Goal: Task Accomplishment & Management: Manage account settings

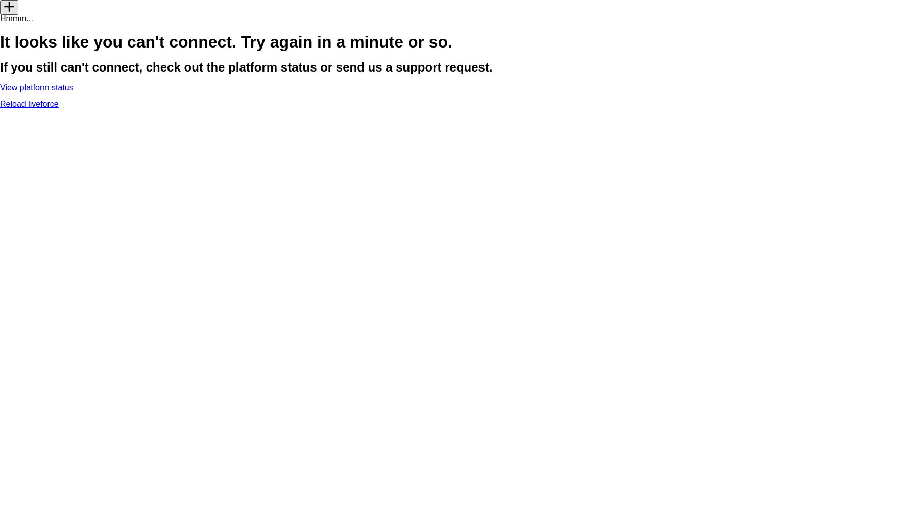
click at [59, 108] on link "Reload liveforce" at bounding box center [29, 104] width 59 height 9
click at [359, 108] on div "Add Hmmm... It looks like you can't connect. Try again in a minute or so. If yo…" at bounding box center [456, 54] width 913 height 108
click at [59, 108] on link "Reload liveforce" at bounding box center [29, 104] width 59 height 9
click at [74, 92] on link "View platform status" at bounding box center [37, 87] width 74 height 9
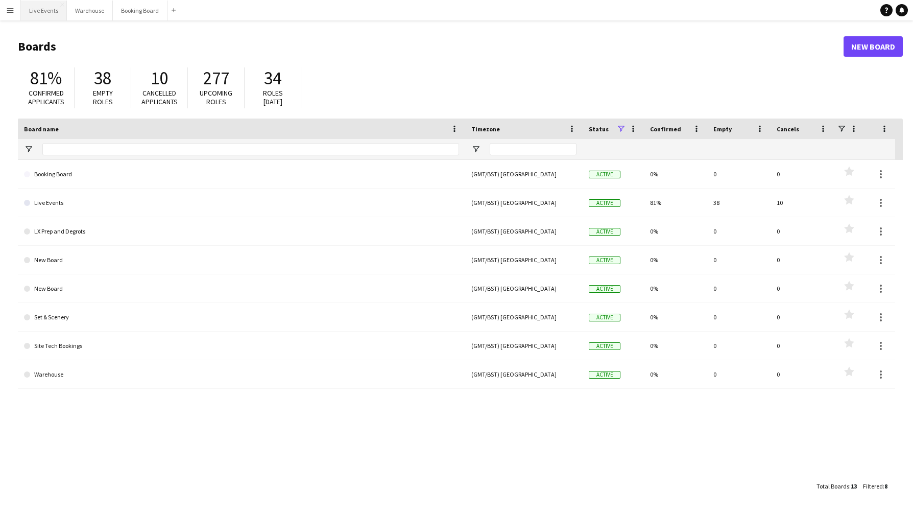
click at [45, 14] on button "Live Events Close" at bounding box center [44, 11] width 46 height 20
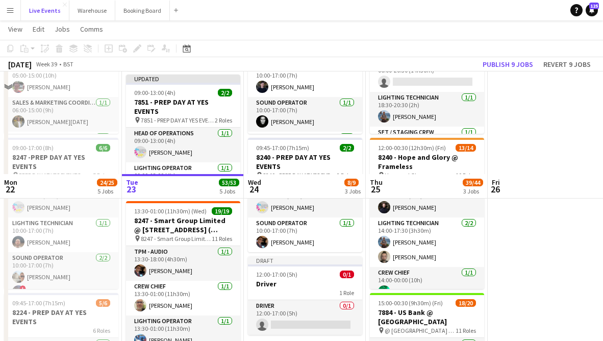
scroll to position [272, 0]
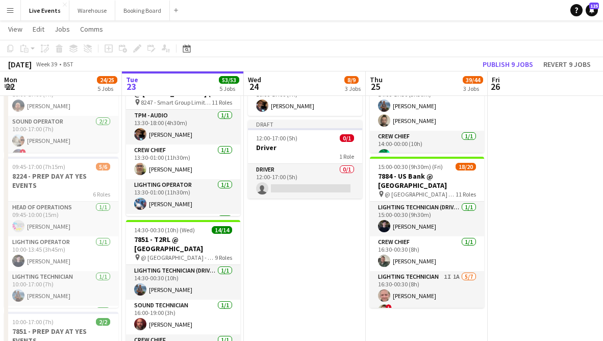
click at [297, 243] on app-date-cell "09:00-17:00 (8h) 6/6 7884 - PREP DAY @ YES EVENTS pin PREP DAY @ YES EVENTS 6 R…" at bounding box center [305, 282] width 122 height 881
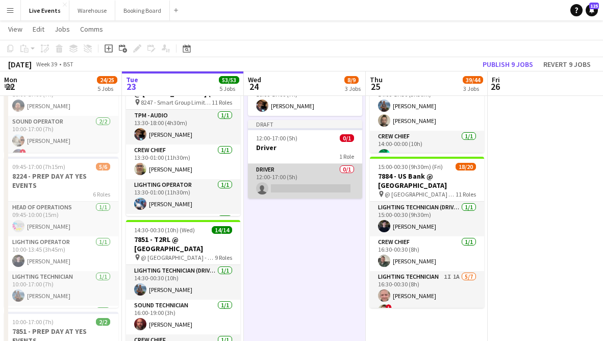
click at [293, 187] on app-card-role "Driver 0/1 12:00-17:00 (5h) single-neutral-actions" at bounding box center [305, 181] width 114 height 35
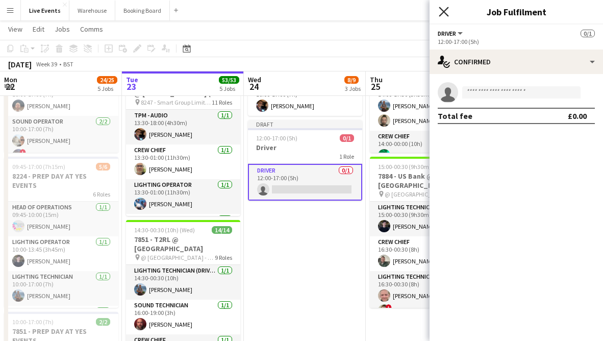
click at [442, 13] on icon at bounding box center [444, 12] width 10 height 10
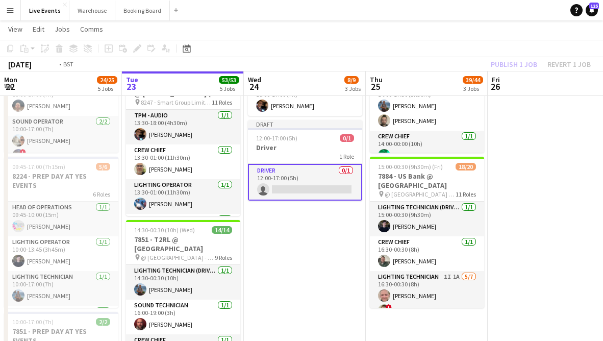
drag, startPoint x: 301, startPoint y: 242, endPoint x: 295, endPoint y: 212, distance: 31.2
click at [302, 242] on app-date-cell "09:00-17:00 (8h) 6/6 7884 - PREP DAY @ YES EVENTS pin PREP DAY @ YES EVENTS 6 R…" at bounding box center [305, 282] width 122 height 881
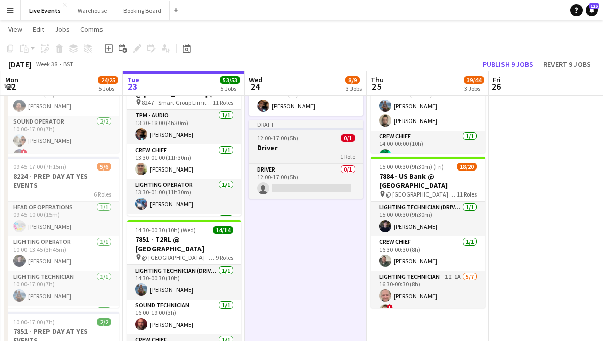
click at [286, 152] on div "1 Role" at bounding box center [306, 156] width 114 height 8
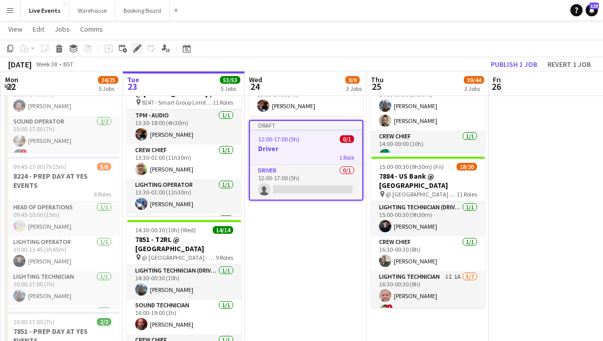
click at [133, 50] on div "Edit" at bounding box center [137, 48] width 12 height 12
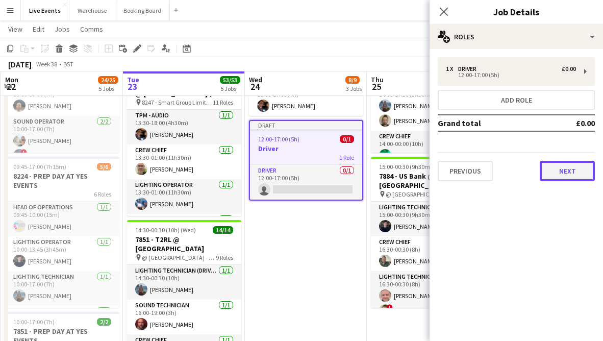
click at [564, 166] on button "Next" at bounding box center [567, 171] width 55 height 20
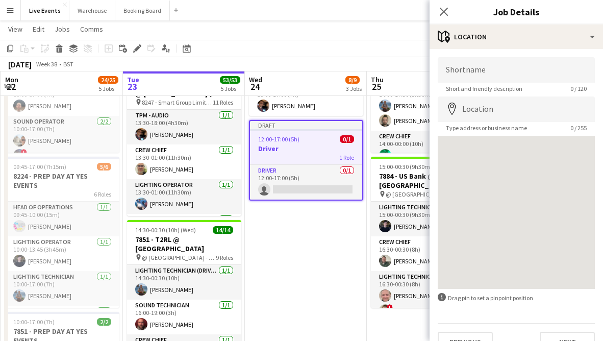
scroll to position [19, 0]
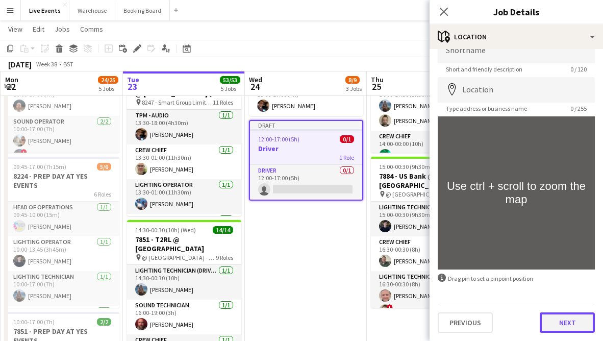
click at [565, 326] on button "Next" at bounding box center [567, 322] width 55 height 20
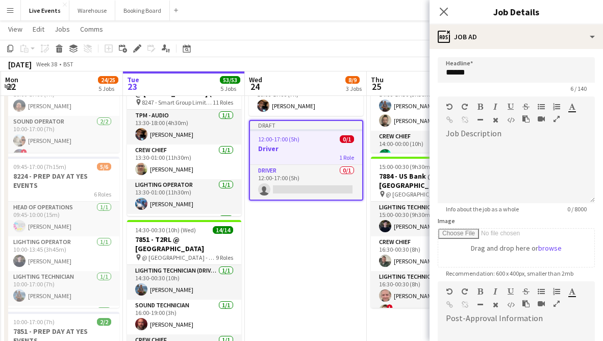
scroll to position [0, 0]
click at [513, 80] on input "******" at bounding box center [516, 70] width 157 height 26
click at [443, 7] on icon "Close pop-in" at bounding box center [444, 12] width 10 height 10
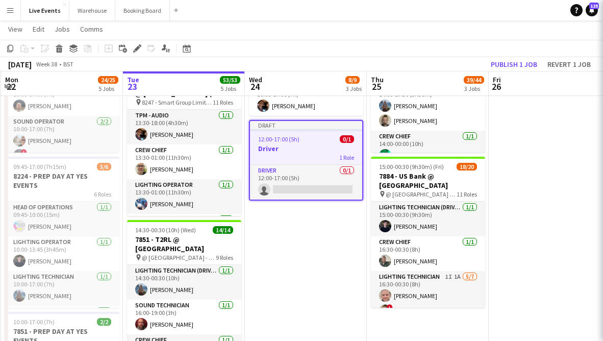
click at [320, 246] on app-date-cell "09:00-17:00 (8h) 6/6 7884 - PREP DAY @ YES EVENTS pin PREP DAY @ YES EVENTS 6 R…" at bounding box center [306, 282] width 122 height 881
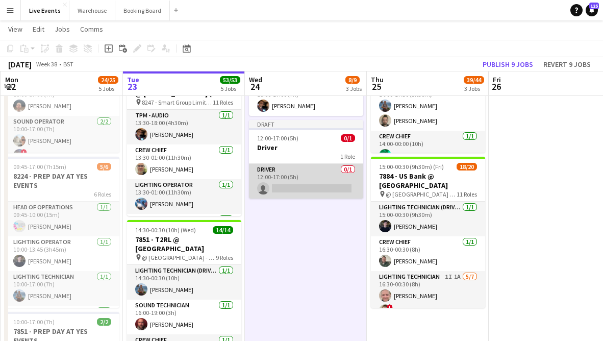
click at [323, 191] on app-card-role "Driver 0/1 12:00-17:00 (5h) single-neutral-actions" at bounding box center [306, 181] width 114 height 35
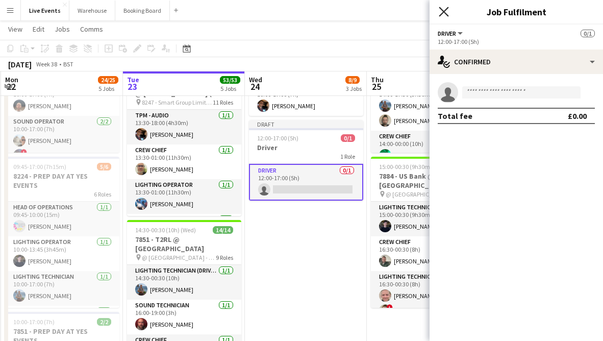
click at [446, 10] on icon "Close pop-in" at bounding box center [444, 12] width 10 height 10
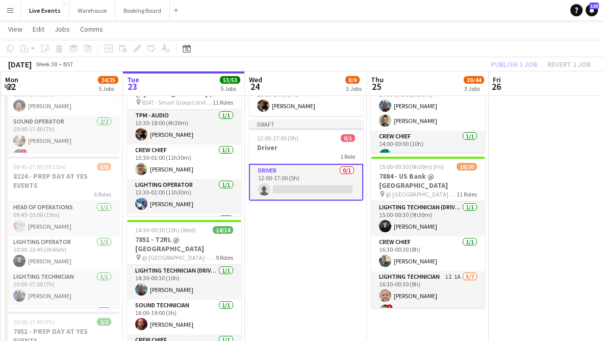
click at [331, 272] on app-date-cell "09:00-17:00 (8h) 6/6 7884 - PREP DAY @ YES EVENTS pin PREP DAY @ YES EVENTS 6 R…" at bounding box center [306, 282] width 122 height 881
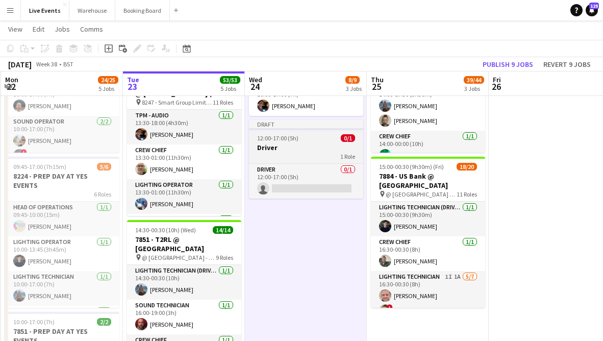
click at [311, 154] on div "1 Role" at bounding box center [306, 156] width 114 height 8
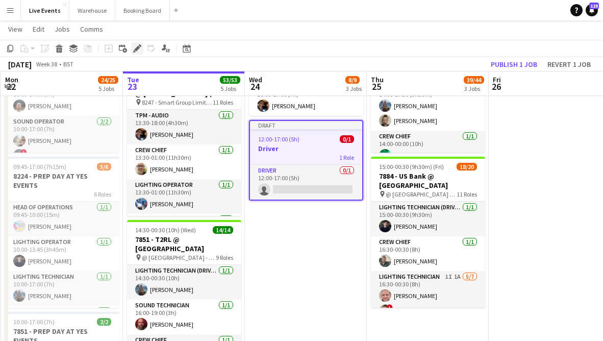
click at [136, 48] on icon at bounding box center [137, 49] width 6 height 6
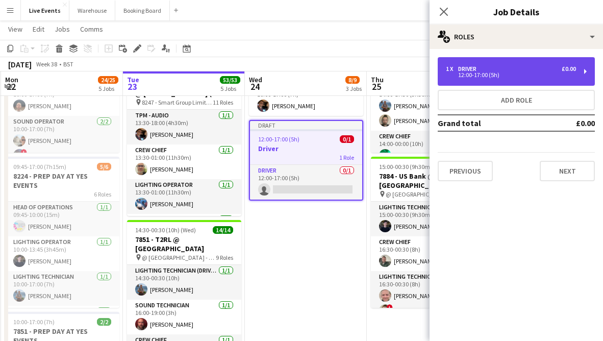
click at [476, 78] on div "12:00-17:00 (5h)" at bounding box center [511, 74] width 130 height 5
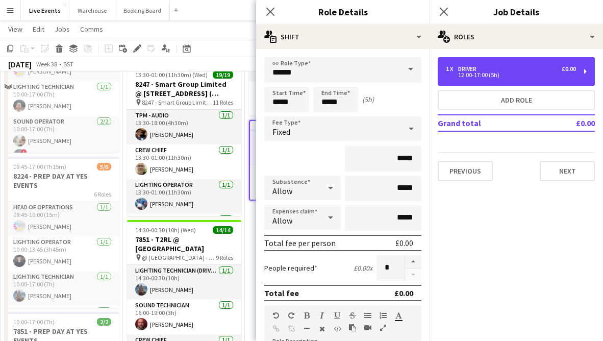
scroll to position [170, 0]
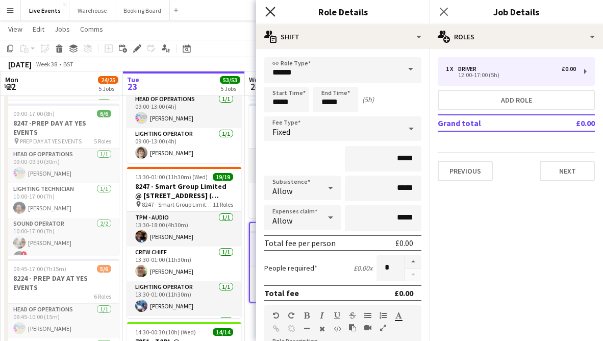
click at [269, 11] on icon "Close pop-in" at bounding box center [270, 12] width 10 height 10
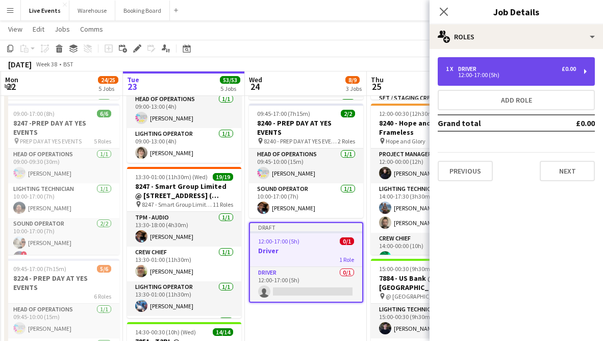
click at [502, 72] on div "1 x Driver £0.00" at bounding box center [511, 68] width 130 height 7
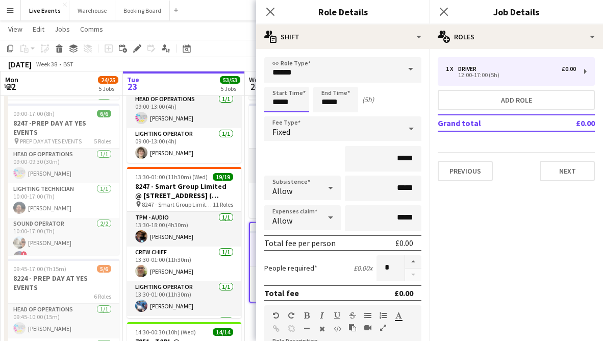
click at [290, 103] on input "*****" at bounding box center [286, 100] width 45 height 26
click at [275, 115] on div at bounding box center [276, 117] width 20 height 10
type input "*****"
click at [276, 115] on div at bounding box center [276, 117] width 20 height 10
click at [333, 102] on input "*****" at bounding box center [335, 100] width 45 height 26
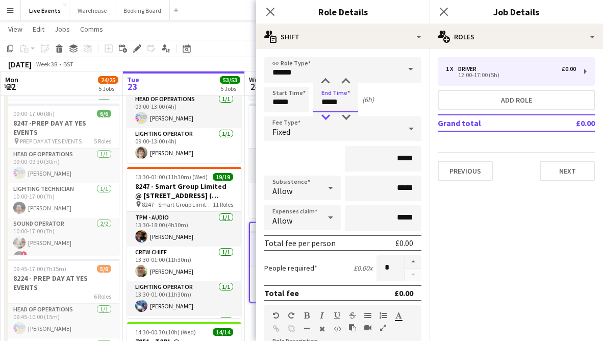
click at [326, 114] on div at bounding box center [325, 117] width 20 height 10
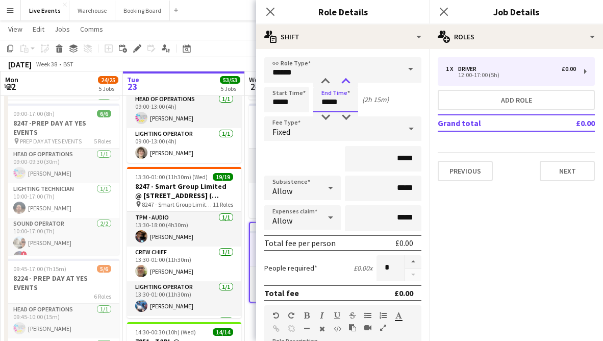
click at [347, 85] on div at bounding box center [346, 82] width 20 height 10
click at [327, 81] on div at bounding box center [325, 82] width 20 height 10
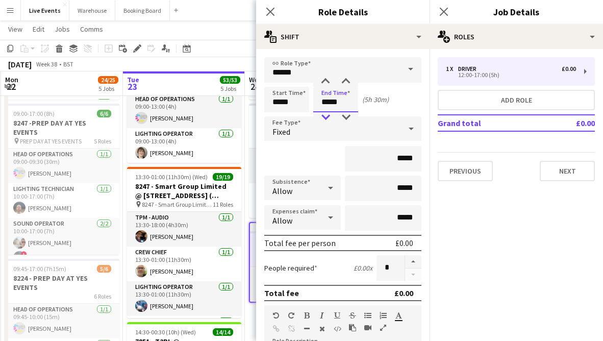
click at [326, 120] on div at bounding box center [325, 117] width 20 height 10
click at [327, 119] on div at bounding box center [325, 117] width 20 height 10
click at [323, 85] on div at bounding box center [325, 82] width 20 height 10
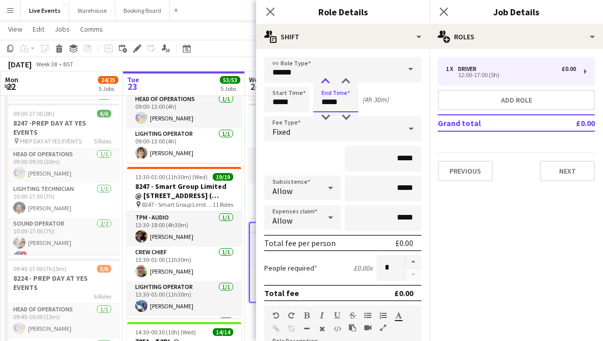
click at [323, 85] on div at bounding box center [325, 82] width 20 height 10
type input "*****"
click at [330, 114] on div at bounding box center [325, 117] width 20 height 10
click at [270, 14] on icon "Close pop-in" at bounding box center [270, 12] width 10 height 10
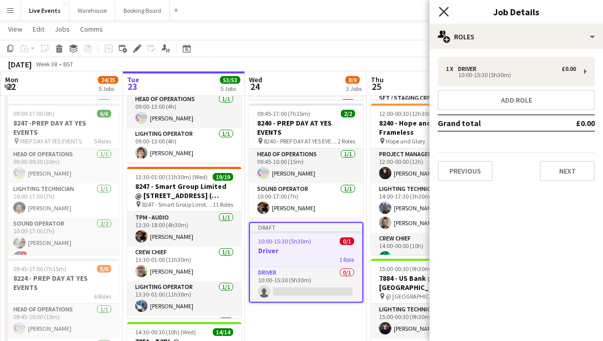
click at [447, 9] on icon at bounding box center [444, 12] width 10 height 10
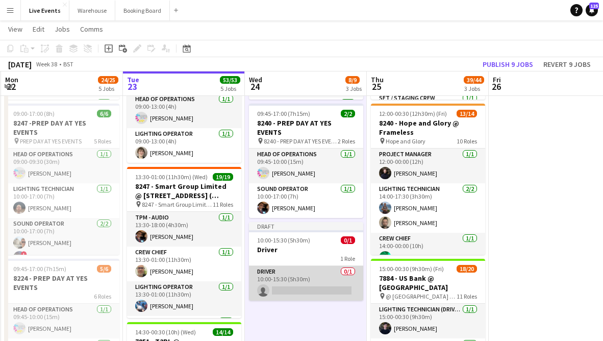
click at [306, 288] on app-card-role "Driver 0/1 10:00-15:30 (5h30m) single-neutral-actions" at bounding box center [306, 283] width 114 height 35
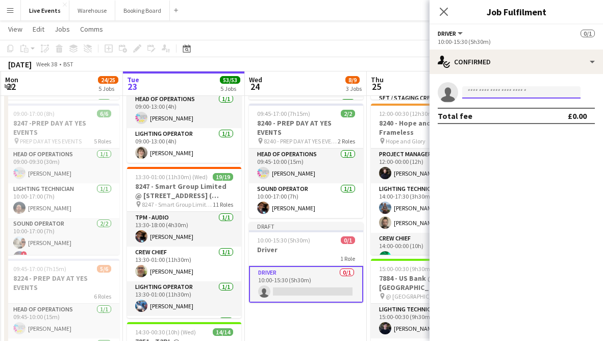
click at [517, 88] on input at bounding box center [522, 92] width 118 height 12
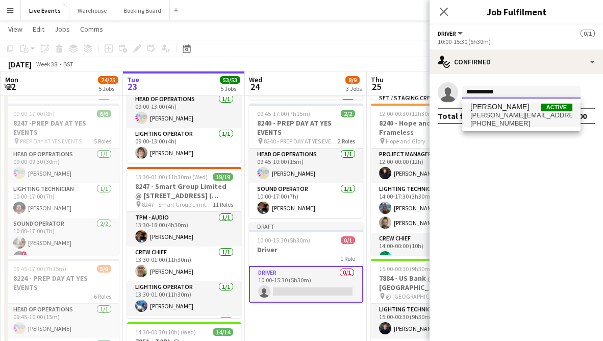
type input "**********"
click at [498, 112] on span "paul@diamondcrew.co.uk" at bounding box center [522, 115] width 102 height 8
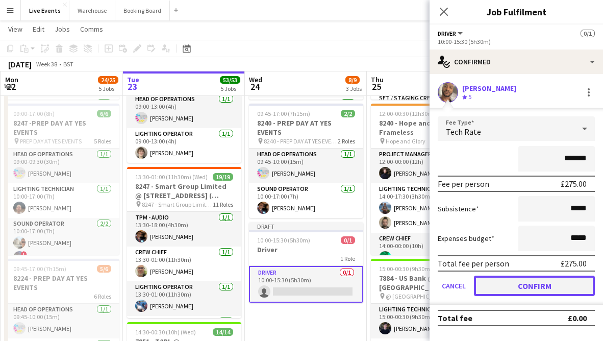
click at [546, 286] on button "Confirm" at bounding box center [534, 286] width 121 height 20
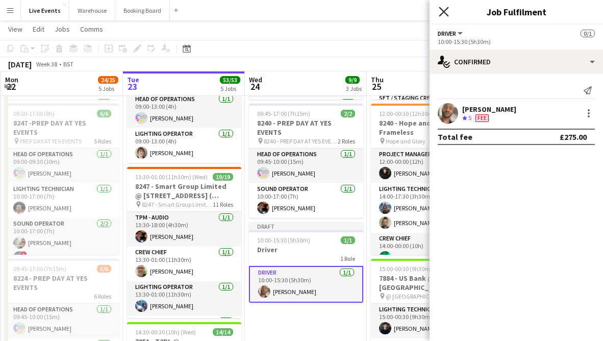
click at [444, 12] on icon at bounding box center [444, 12] width 10 height 10
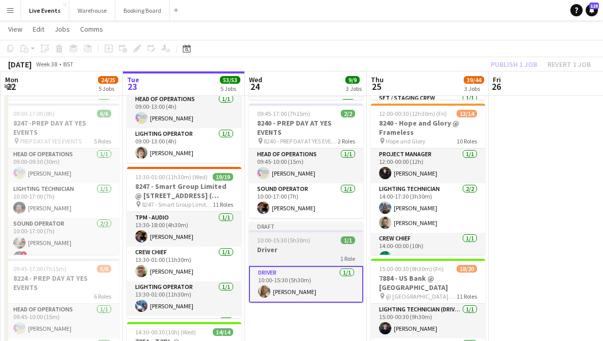
scroll to position [0, 242]
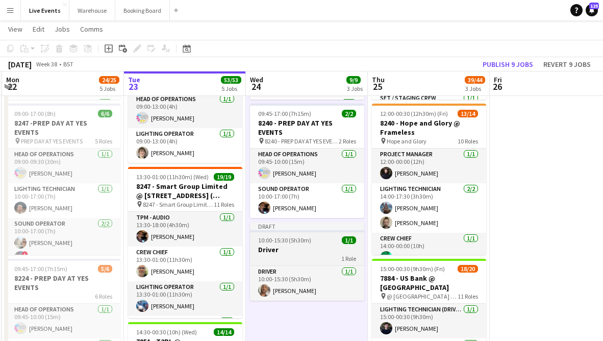
click at [309, 236] on span "10:00-15:30 (5h30m)" at bounding box center [284, 240] width 53 height 8
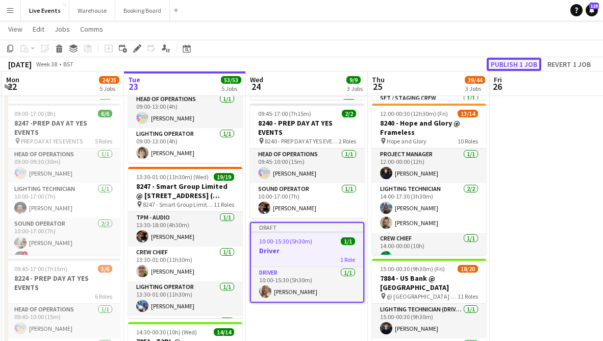
click at [519, 63] on button "Publish 1 job" at bounding box center [514, 64] width 55 height 13
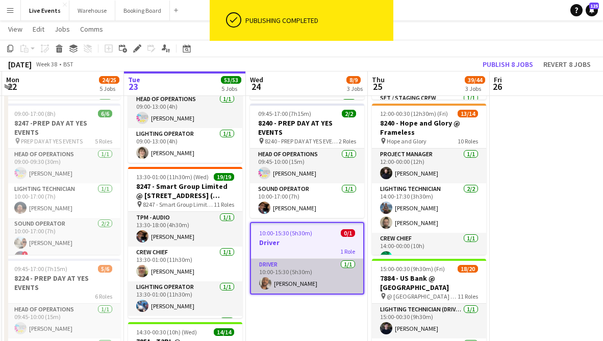
click at [315, 273] on app-card-role "Driver 1/1 10:00-15:30 (5h30m) Paul Harris" at bounding box center [307, 276] width 112 height 35
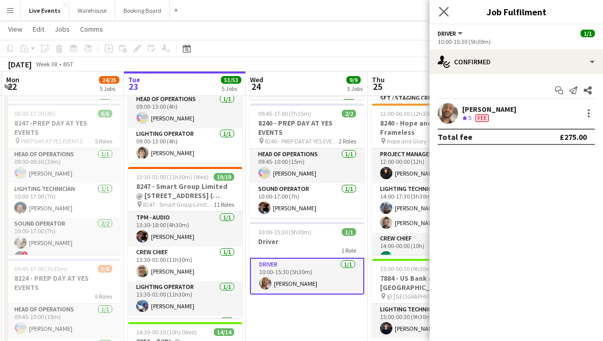
click at [448, 12] on icon "Close pop-in" at bounding box center [444, 12] width 10 height 10
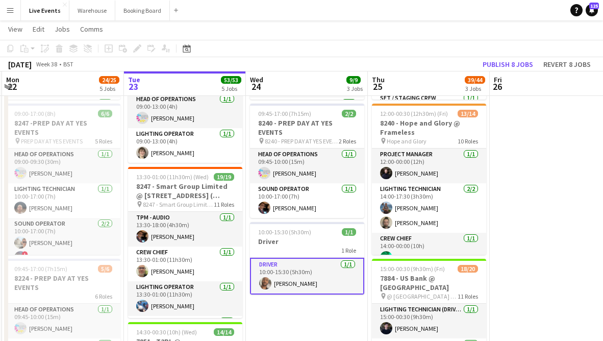
drag, startPoint x: 312, startPoint y: 325, endPoint x: 310, endPoint y: 307, distance: 18.0
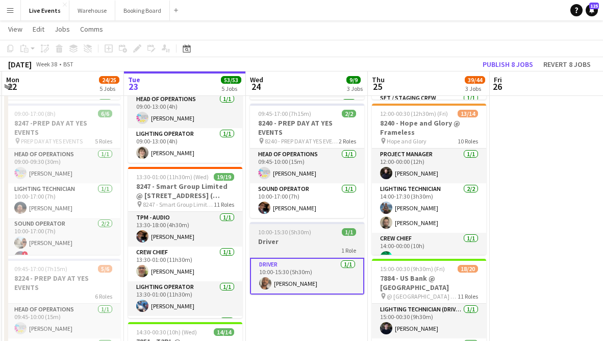
scroll to position [0, 241]
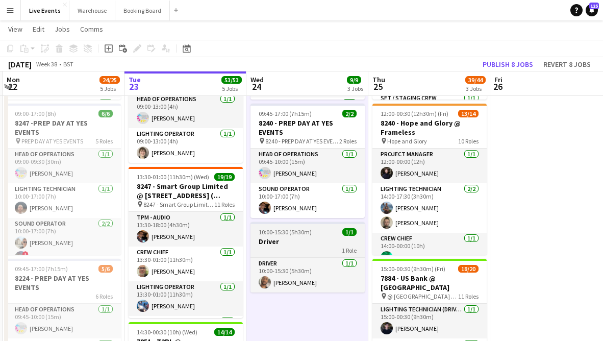
click at [281, 224] on app-job-card "10:00-15:30 (5h30m) 1/1 Driver 1 Role Driver 1/1 10:00-15:30 (5h30m) Paul Harris" at bounding box center [308, 257] width 114 height 70
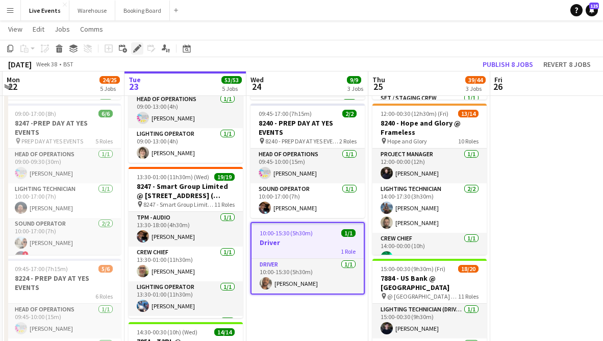
click at [136, 45] on icon "Edit" at bounding box center [137, 48] width 8 height 8
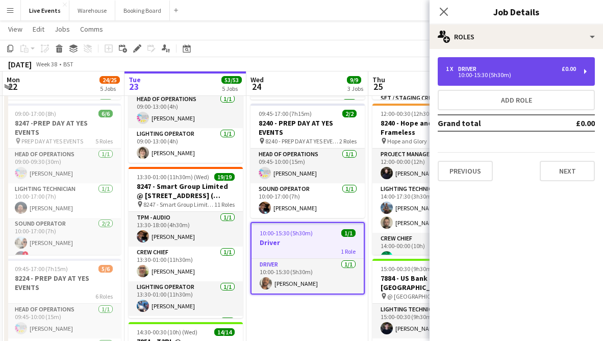
click at [464, 63] on div "1 x Driver £0.00 10:00-15:30 (5h30m)" at bounding box center [516, 71] width 157 height 29
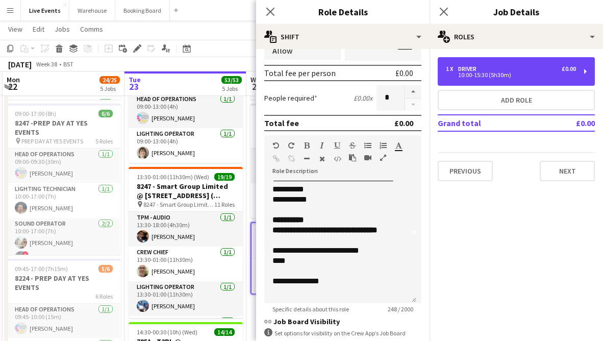
scroll to position [90, 0]
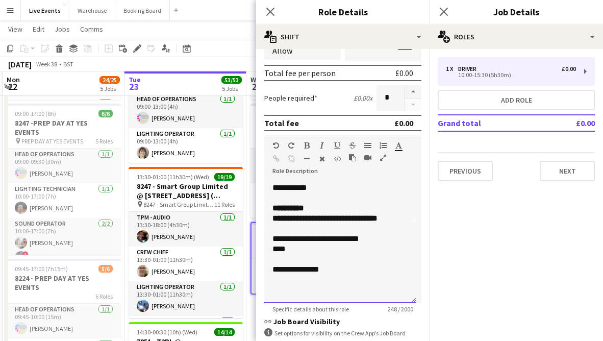
drag, startPoint x: 342, startPoint y: 270, endPoint x: 359, endPoint y: 273, distance: 17.6
click at [342, 271] on p "**********" at bounding box center [341, 269] width 136 height 10
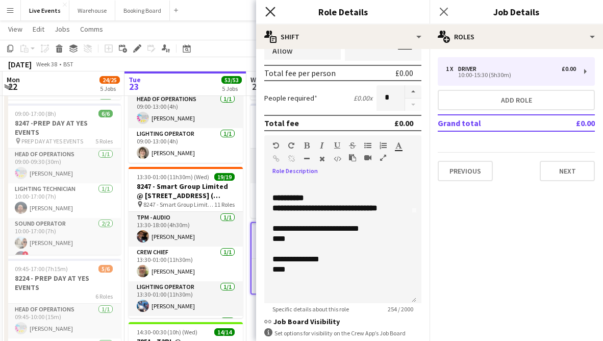
click at [273, 12] on icon "Close pop-in" at bounding box center [270, 12] width 10 height 10
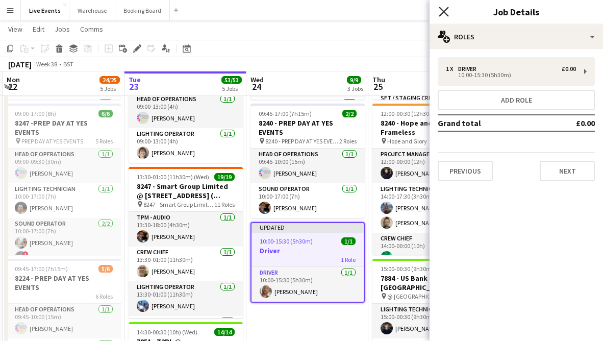
click at [444, 12] on icon at bounding box center [444, 12] width 10 height 10
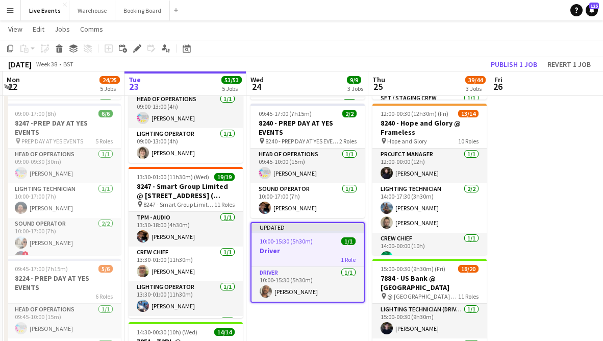
drag, startPoint x: 331, startPoint y: 326, endPoint x: 330, endPoint y: 315, distance: 10.3
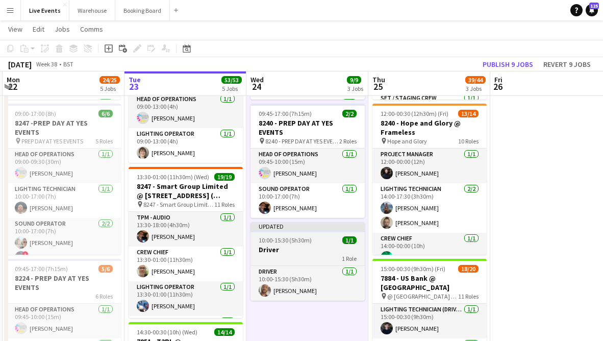
click at [301, 252] on h3 "Driver" at bounding box center [308, 249] width 114 height 9
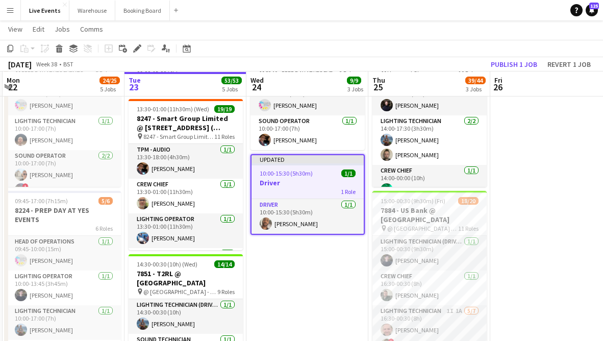
scroll to position [0, 240]
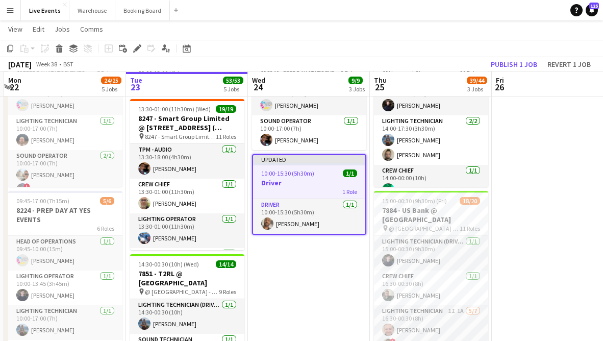
click at [286, 275] on app-date-cell "09:00-17:00 (8h) 6/6 7884 - PREP DAY @ YES EVENTS pin PREP DAY @ YES EVENTS 6 R…" at bounding box center [309, 316] width 122 height 881
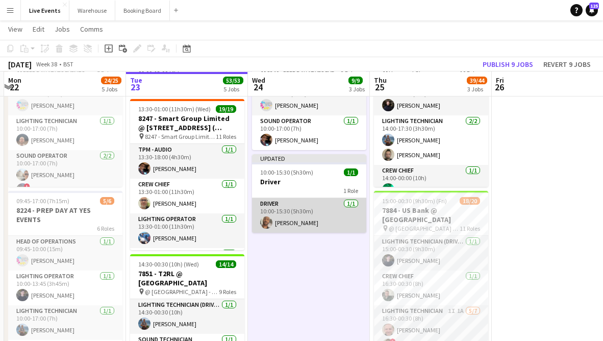
click at [299, 225] on app-card-role "Driver 1/1 10:00-15:30 (5h30m) Paul Harris" at bounding box center [309, 215] width 114 height 35
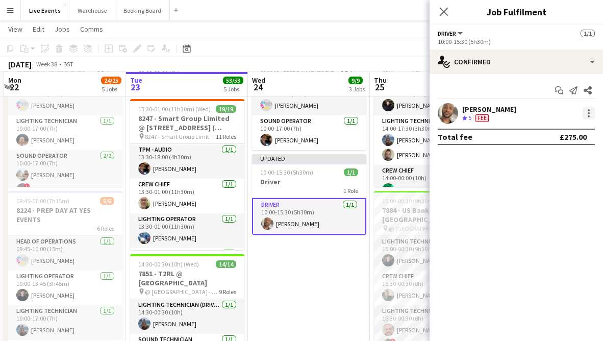
click at [588, 111] on div at bounding box center [589, 113] width 12 height 12
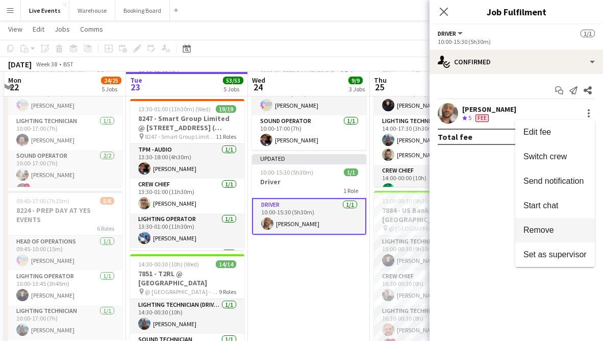
click at [542, 233] on span "Remove" at bounding box center [539, 230] width 31 height 9
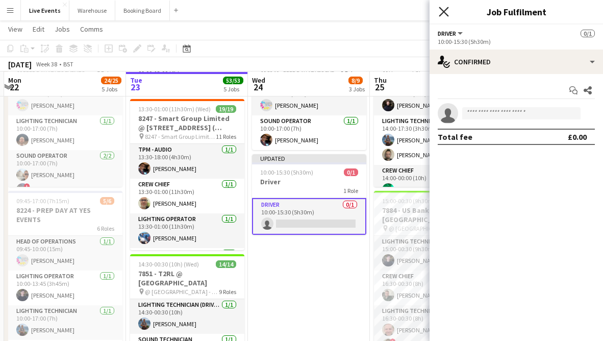
click at [444, 14] on icon "Close pop-in" at bounding box center [444, 12] width 10 height 10
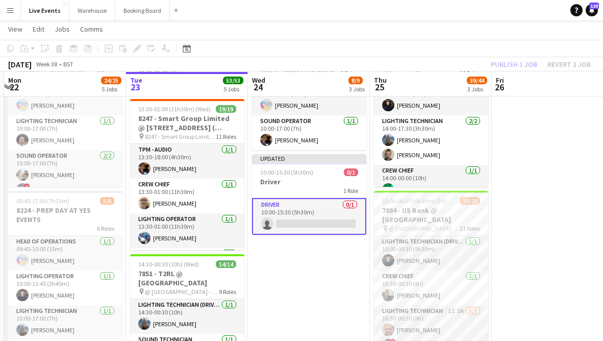
click at [301, 301] on app-date-cell "09:00-17:00 (8h) 6/6 7884 - PREP DAY @ YES EVENTS pin PREP DAY @ YES EVENTS 6 R…" at bounding box center [309, 316] width 122 height 881
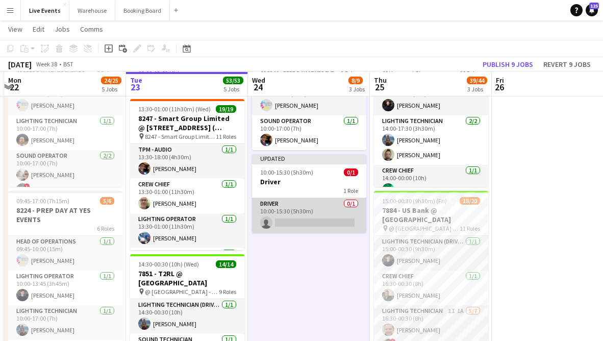
click at [303, 217] on app-card-role "Driver 0/1 10:00-15:30 (5h30m) single-neutral-actions" at bounding box center [309, 215] width 114 height 35
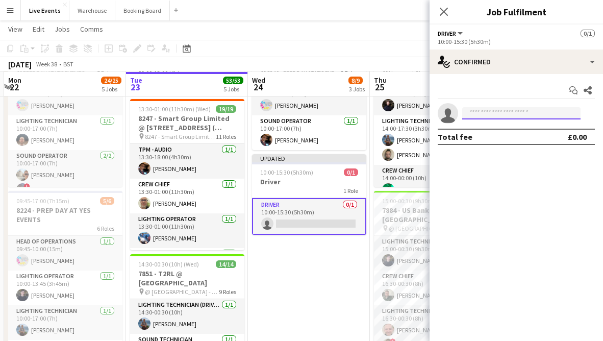
click at [524, 115] on input at bounding box center [522, 113] width 118 height 12
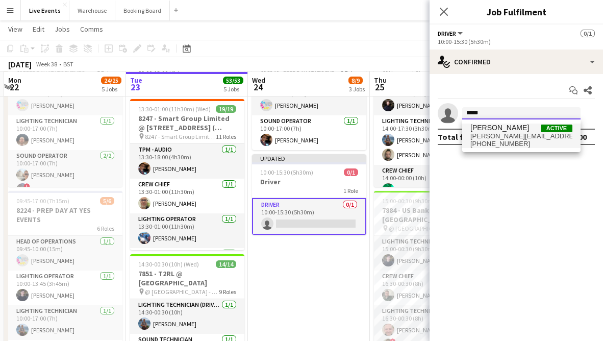
type input "*****"
click at [510, 142] on span "+447468421509" at bounding box center [522, 144] width 102 height 8
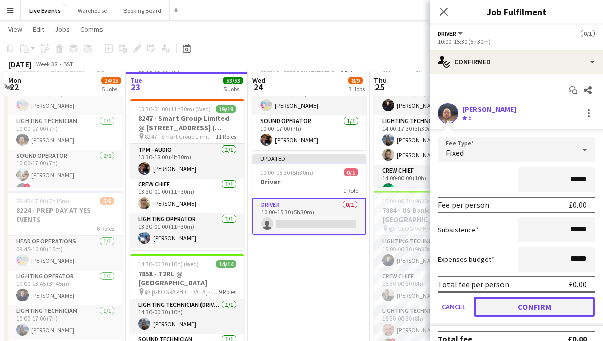
click at [543, 302] on button "Confirm" at bounding box center [534, 307] width 121 height 20
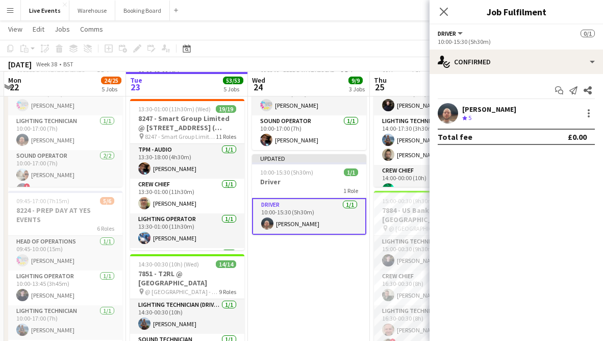
click at [442, 12] on icon "Close pop-in" at bounding box center [444, 12] width 8 height 8
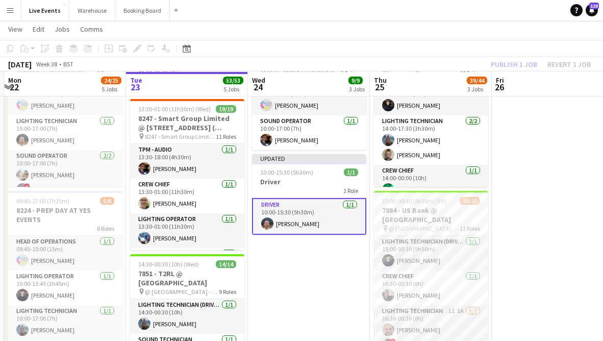
click at [293, 267] on app-date-cell "09:00-17:00 (8h) 6/6 7884 - PREP DAY @ YES EVENTS pin PREP DAY @ YES EVENTS 6 R…" at bounding box center [309, 316] width 122 height 881
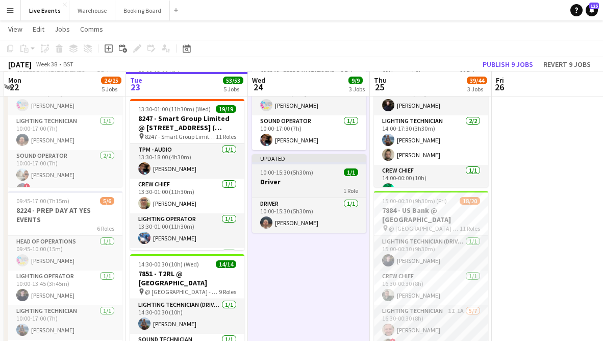
click at [288, 178] on h3 "Driver" at bounding box center [309, 181] width 114 height 9
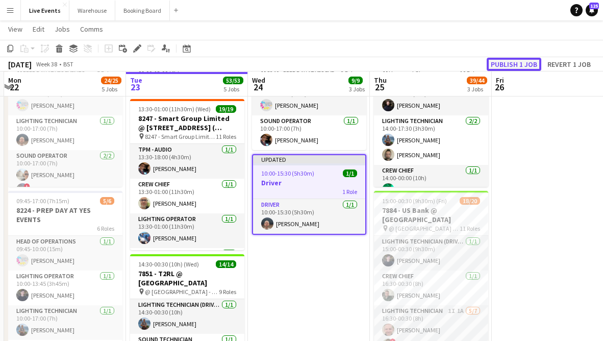
click at [520, 60] on button "Publish 1 job" at bounding box center [514, 64] width 55 height 13
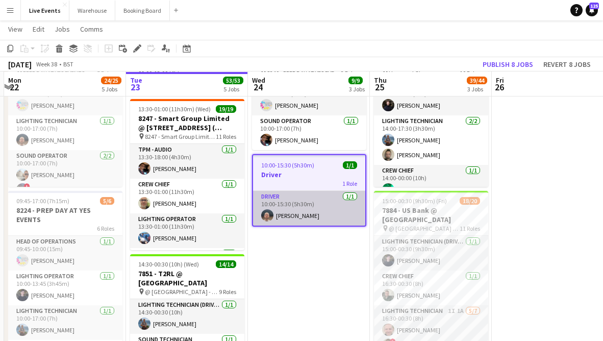
click at [289, 215] on app-card-role "Driver 1/1 10:00-15:30 (5h30m) Harrison Ellis" at bounding box center [309, 208] width 112 height 35
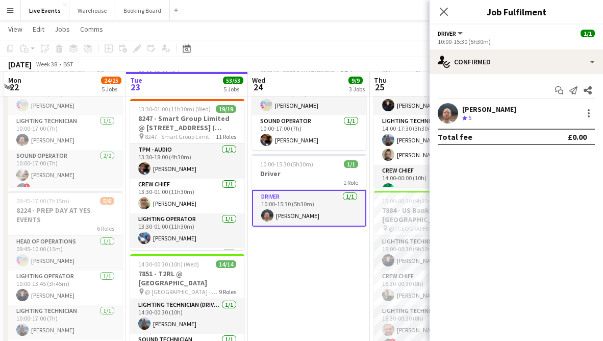
click at [450, 117] on app-user-avatar at bounding box center [448, 113] width 20 height 20
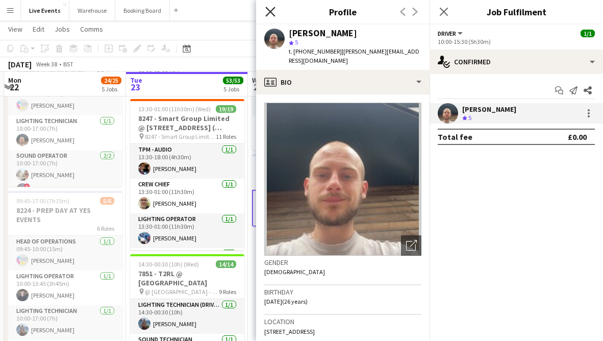
click at [271, 12] on icon at bounding box center [270, 12] width 10 height 10
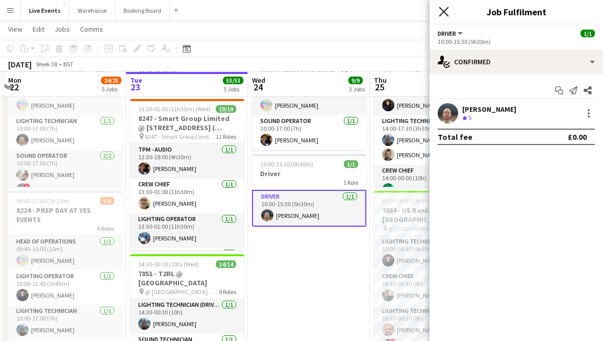
click at [448, 9] on icon "Close pop-in" at bounding box center [444, 12] width 10 height 10
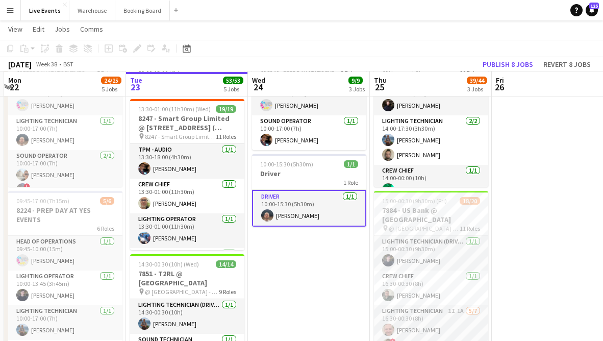
drag, startPoint x: 341, startPoint y: 272, endPoint x: 330, endPoint y: 245, distance: 28.8
click at [342, 272] on app-date-cell "09:00-17:00 (8h) 6/6 7884 - PREP DAY @ YES EVENTS pin PREP DAY @ YES EVENTS 6 R…" at bounding box center [309, 316] width 122 height 881
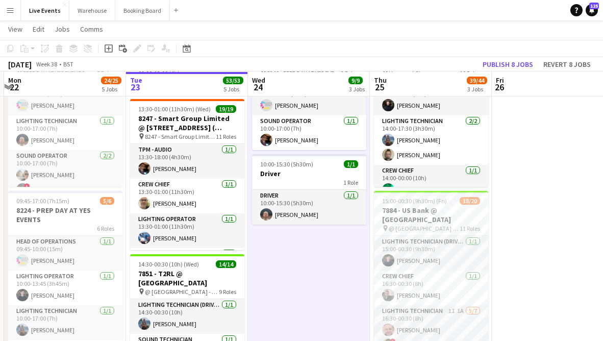
scroll to position [0, 239]
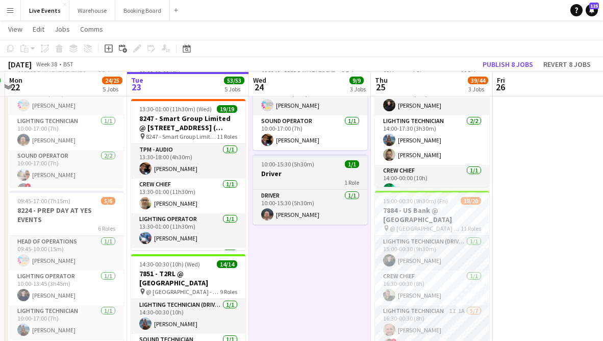
click at [299, 180] on div "1 Role" at bounding box center [310, 182] width 114 height 8
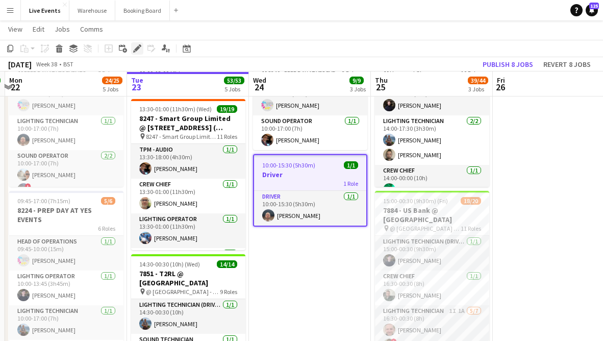
click at [133, 48] on div "Edit" at bounding box center [137, 48] width 12 height 12
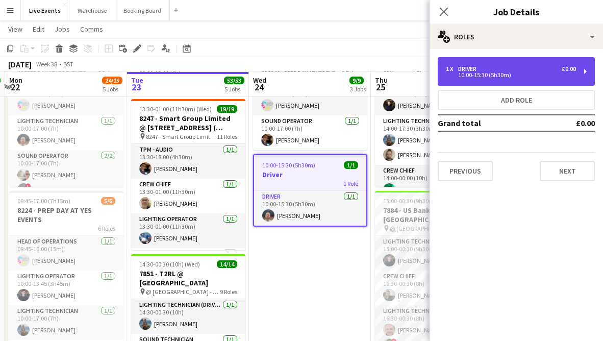
click at [473, 70] on div "Driver" at bounding box center [469, 68] width 22 height 7
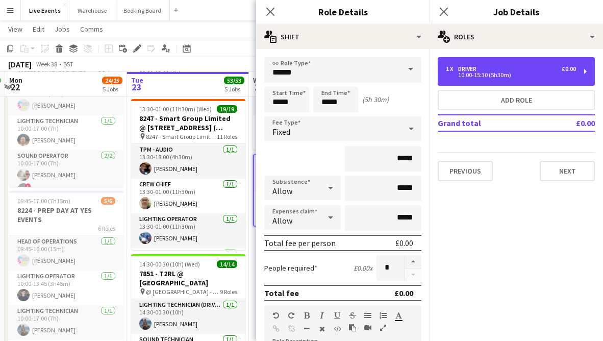
scroll to position [136, 0]
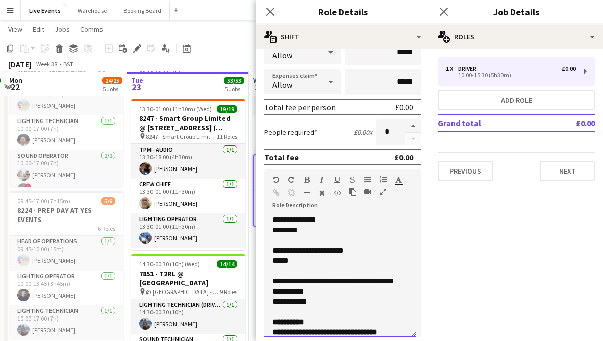
click at [280, 280] on p "**********" at bounding box center [338, 286] width 131 height 20
click at [273, 216] on p "**********" at bounding box center [338, 220] width 131 height 10
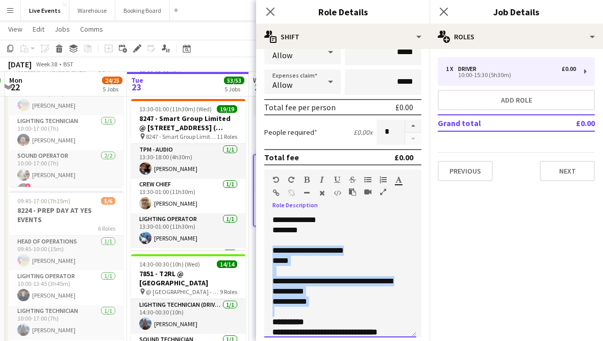
scroll to position [100, 0]
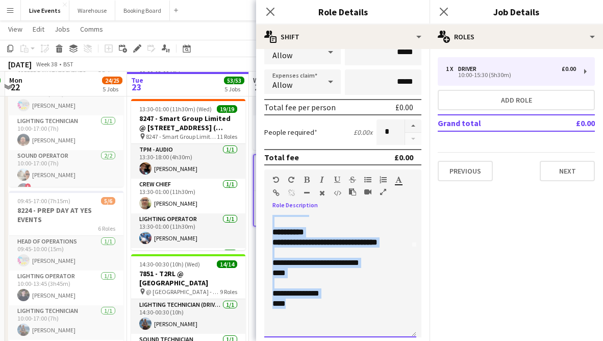
drag, startPoint x: 273, startPoint y: 252, endPoint x: 305, endPoint y: 305, distance: 62.1
click at [305, 305] on div "**********" at bounding box center [340, 276] width 152 height 123
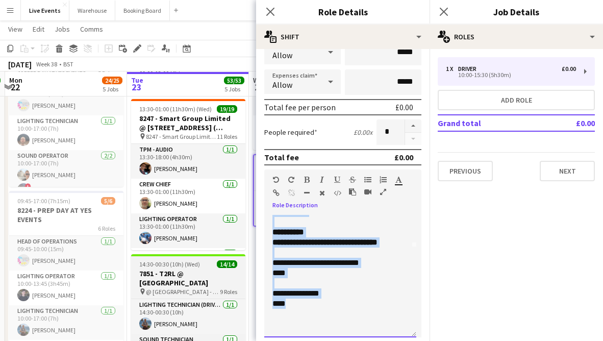
copy div "**********"
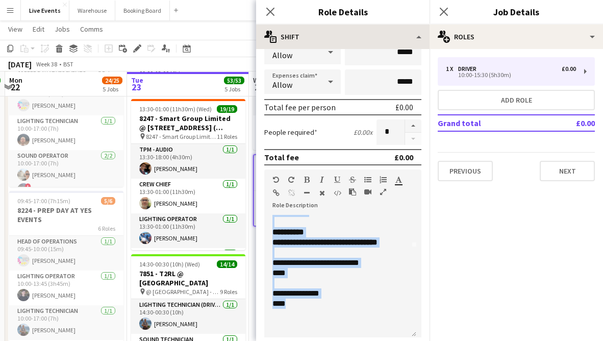
drag, startPoint x: 274, startPoint y: 13, endPoint x: 376, endPoint y: 28, distance: 102.6
click at [274, 13] on icon "Close pop-in" at bounding box center [270, 12] width 8 height 8
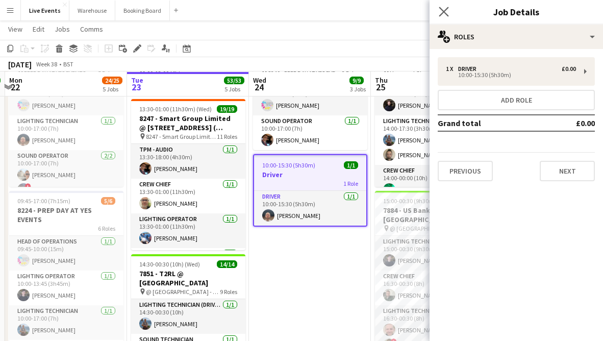
click at [448, 17] on app-icon "Close pop-in" at bounding box center [444, 12] width 15 height 15
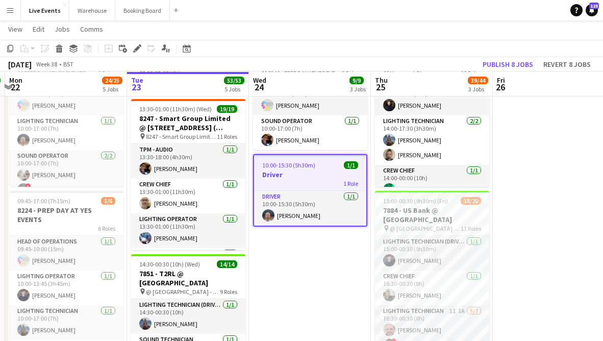
click at [293, 279] on app-date-cell "09:00-17:00 (8h) 6/6 7884 - PREP DAY @ YES EVENTS pin PREP DAY @ YES EVENTS 6 R…" at bounding box center [310, 316] width 122 height 881
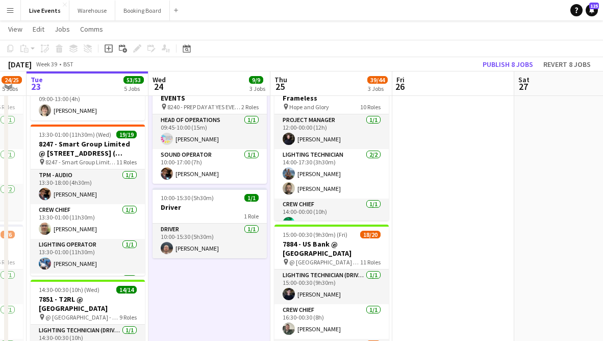
scroll to position [0, 340]
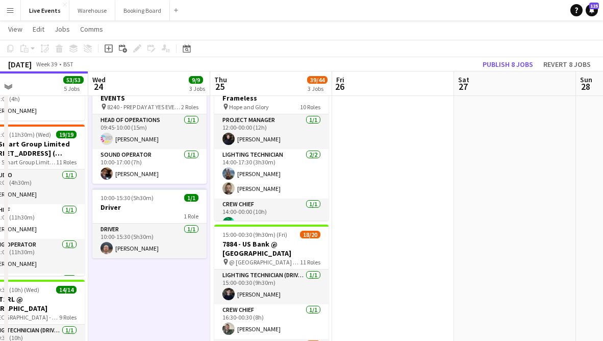
drag, startPoint x: 438, startPoint y: 309, endPoint x: 150, endPoint y: 305, distance: 287.9
click at [150, 305] on app-calendar-viewport "Sat 20 31/32 2 Jobs Sun 21 9/9 1 Job Mon 22 24/25 5 Jobs Tue 23 53/53 5 Jobs We…" at bounding box center [301, 314] width 603 height 956
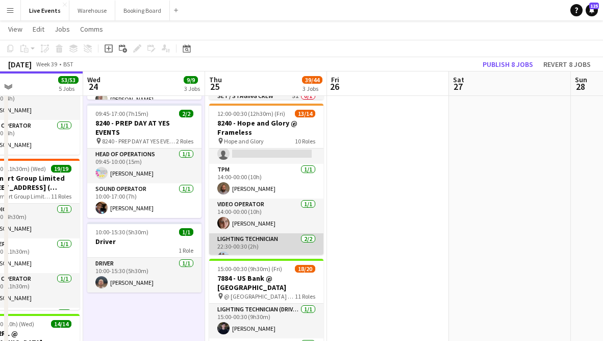
scroll to position [102, 0]
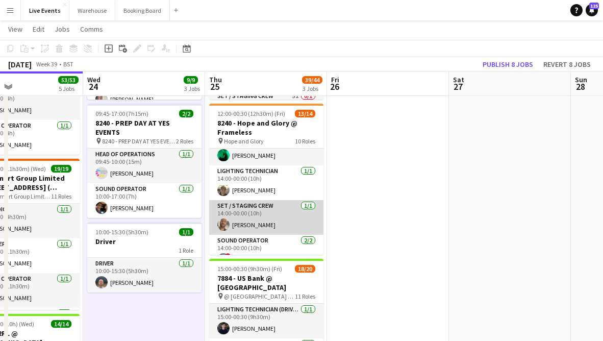
click at [245, 221] on app-card-role "Set / Staging Crew 1/1 14:00-00:00 (10h) Paul Harris" at bounding box center [266, 217] width 114 height 35
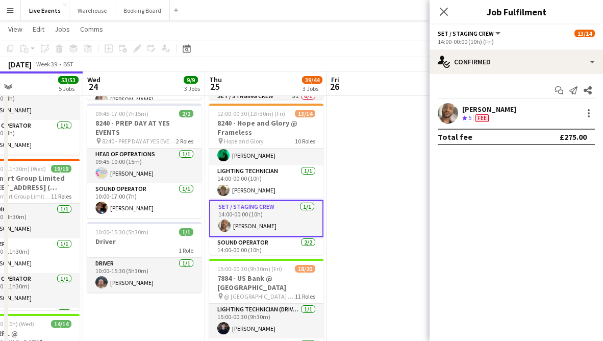
scroll to position [0, 404]
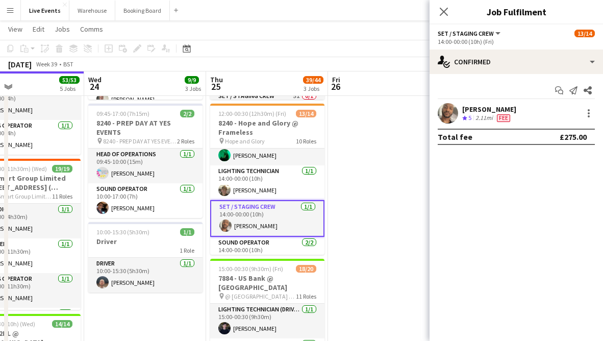
click at [442, 10] on icon at bounding box center [444, 12] width 8 height 8
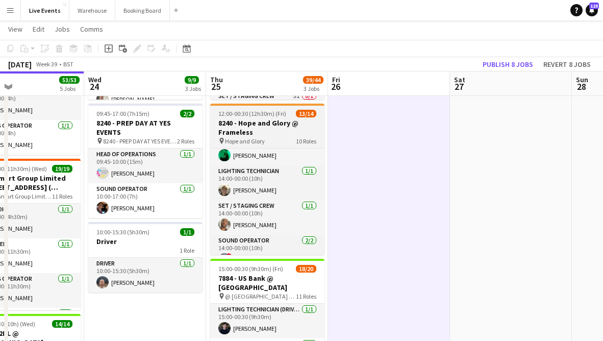
click at [251, 135] on h3 "8240 - Hope and Glory @ Frameless" at bounding box center [267, 127] width 114 height 18
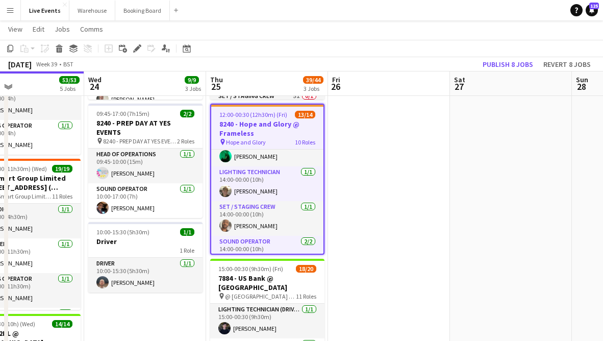
drag, startPoint x: 133, startPoint y: 51, endPoint x: 174, endPoint y: 52, distance: 40.3
click at [134, 51] on icon "Edit" at bounding box center [137, 48] width 8 height 8
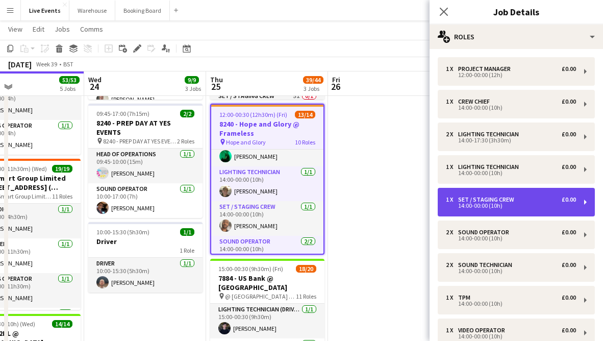
click at [515, 213] on div "1 x Set / Staging Crew £0.00 14:00-00:00 (10h)" at bounding box center [516, 202] width 157 height 29
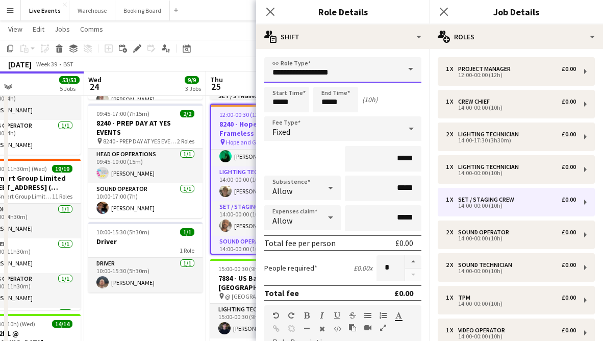
click at [333, 67] on input "**********" at bounding box center [342, 70] width 157 height 26
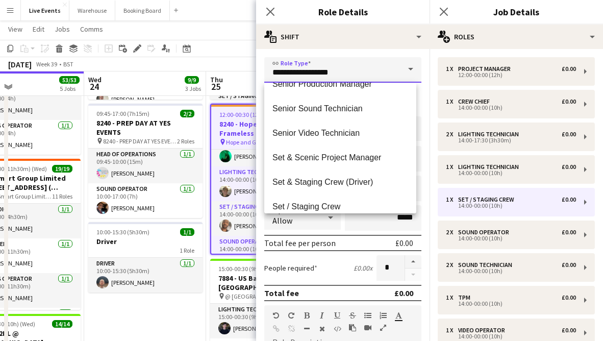
scroll to position [1838, 0]
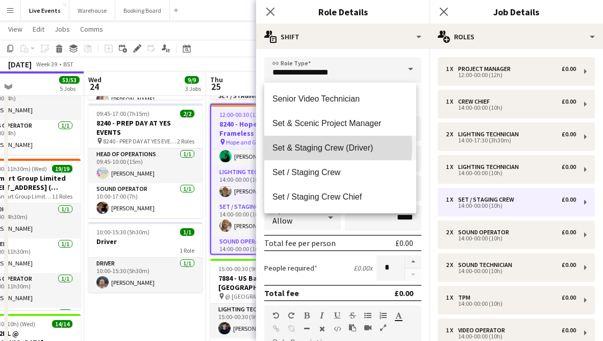
click at [317, 147] on span "Set & Staging Crew (Driver)" at bounding box center [341, 148] width 136 height 10
type input "**********"
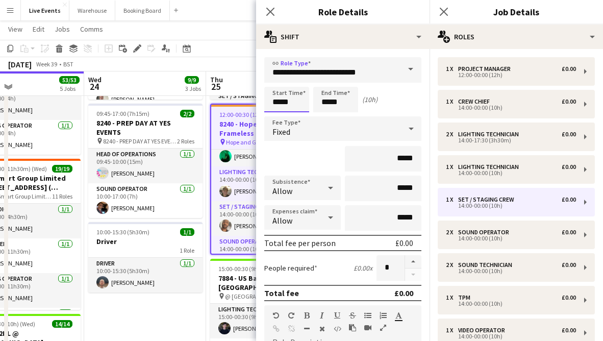
click at [279, 102] on input "*****" at bounding box center [286, 100] width 45 height 26
click at [275, 115] on div at bounding box center [276, 117] width 20 height 10
click at [295, 80] on div at bounding box center [297, 82] width 20 height 10
type input "*****"
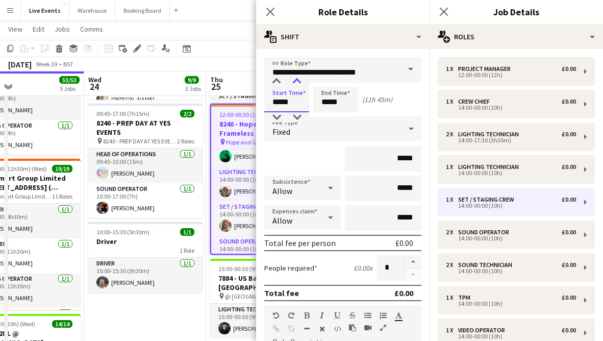
click at [296, 81] on div at bounding box center [297, 82] width 20 height 10
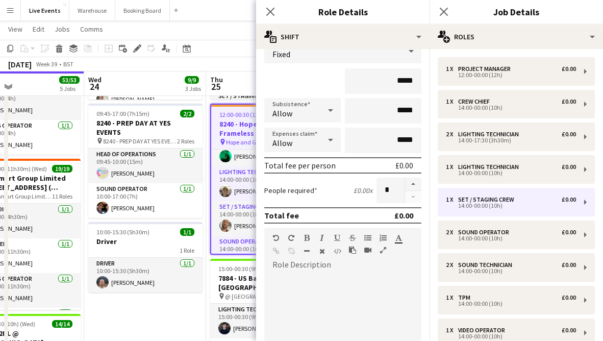
scroll to position [0, 0]
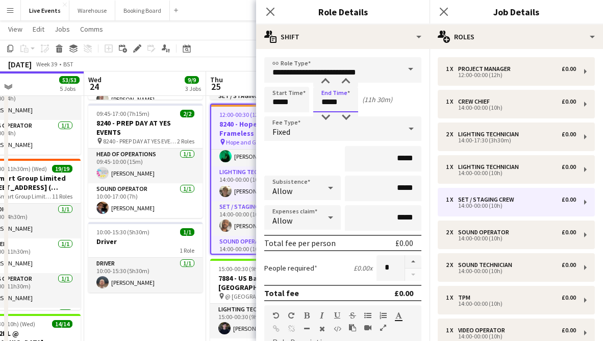
click at [339, 95] on input "*****" at bounding box center [335, 100] width 45 height 26
click at [346, 80] on div at bounding box center [346, 82] width 20 height 10
type input "*****"
click at [346, 80] on div at bounding box center [346, 82] width 20 height 10
click at [271, 11] on icon at bounding box center [270, 12] width 10 height 10
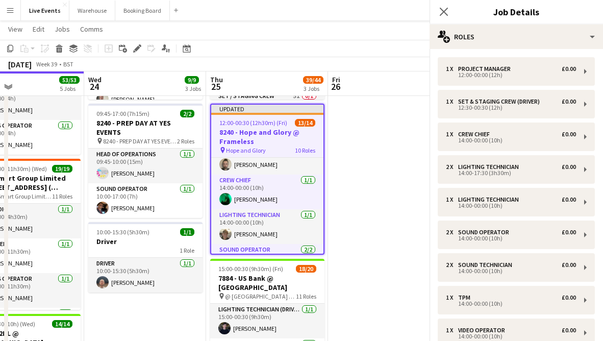
scroll to position [137, 0]
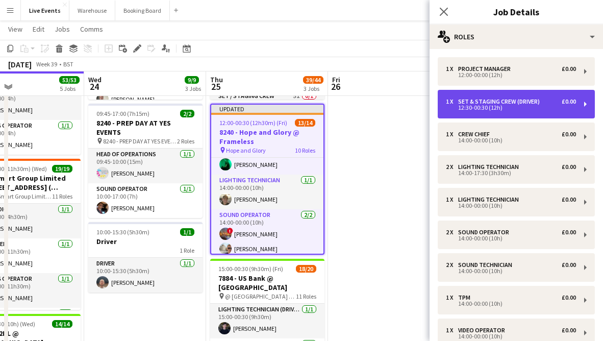
click at [490, 107] on div "12:30-00:30 (12h)" at bounding box center [511, 107] width 130 height 5
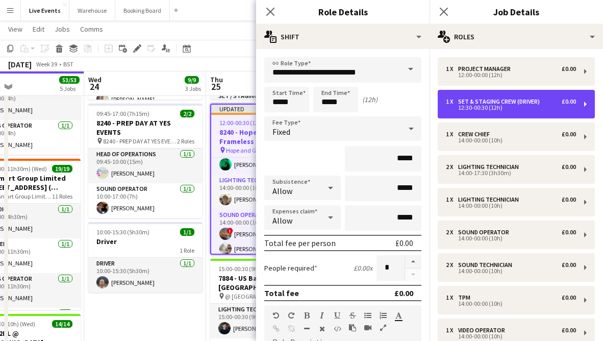
scroll to position [136, 0]
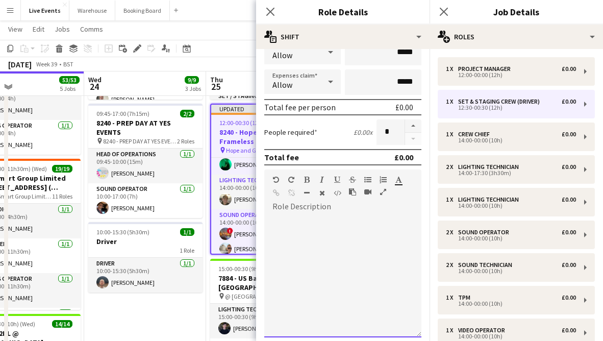
click at [325, 262] on div at bounding box center [342, 276] width 157 height 123
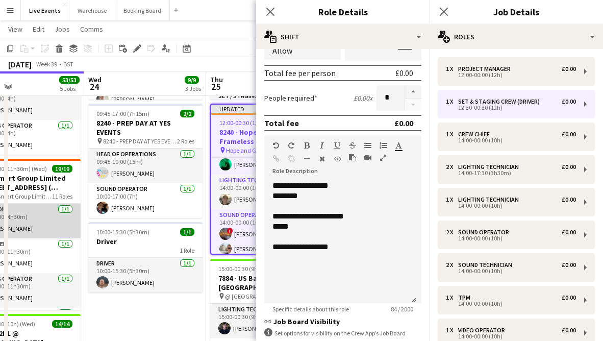
scroll to position [248, 0]
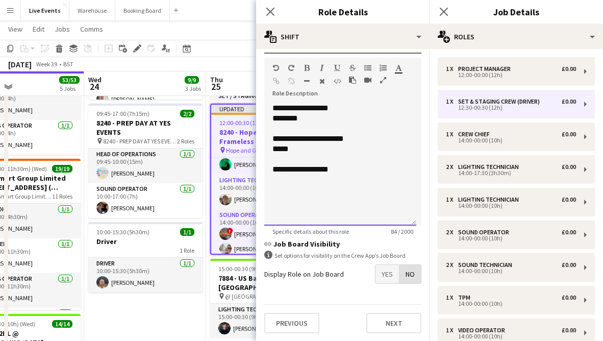
click at [310, 184] on div "**********" at bounding box center [340, 164] width 152 height 123
click at [345, 174] on div "**********" at bounding box center [341, 169] width 136 height 10
drag, startPoint x: 299, startPoint y: 175, endPoint x: 304, endPoint y: 177, distance: 6.0
click at [300, 175] on div "*****" at bounding box center [341, 180] width 136 height 10
click at [274, 190] on p "**********" at bounding box center [338, 190] width 131 height 10
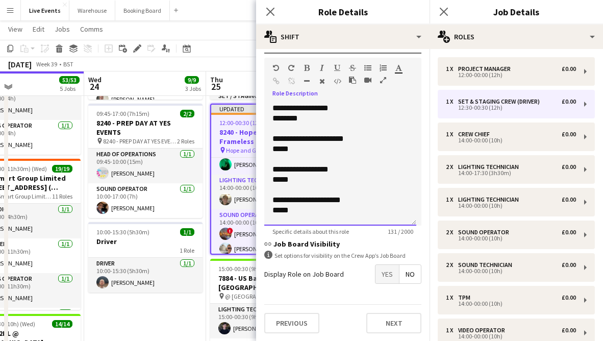
click at [298, 210] on p "*****" at bounding box center [338, 210] width 131 height 10
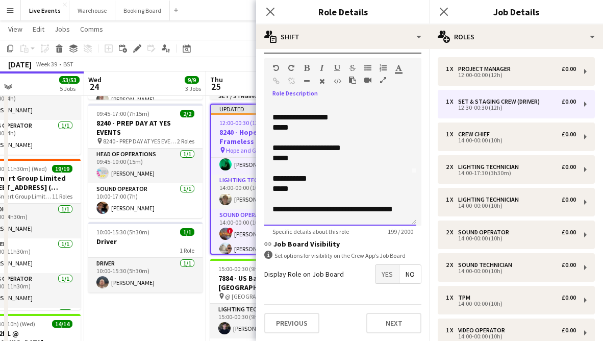
scroll to position [72, 0]
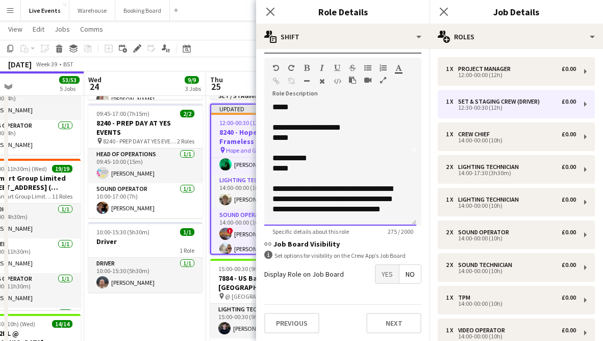
click at [295, 220] on p "**********" at bounding box center [338, 204] width 131 height 41
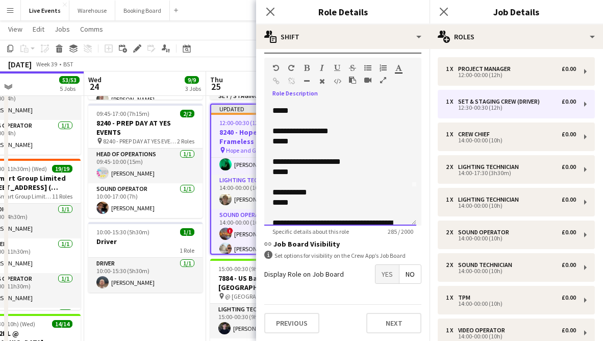
scroll to position [0, 0]
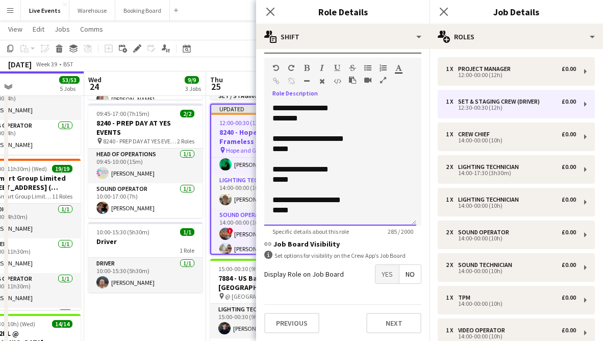
click at [296, 182] on div "*****" at bounding box center [338, 180] width 131 height 10
click at [300, 208] on p "*****" at bounding box center [338, 210] width 131 height 10
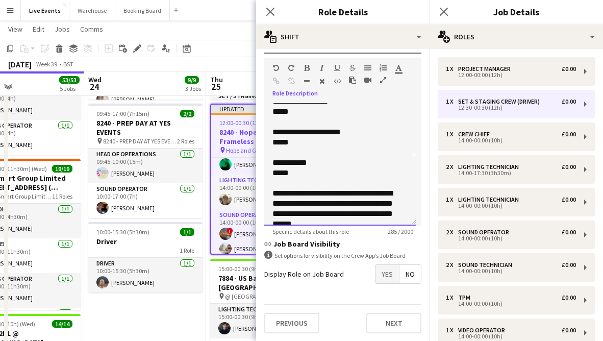
scroll to position [100, 0]
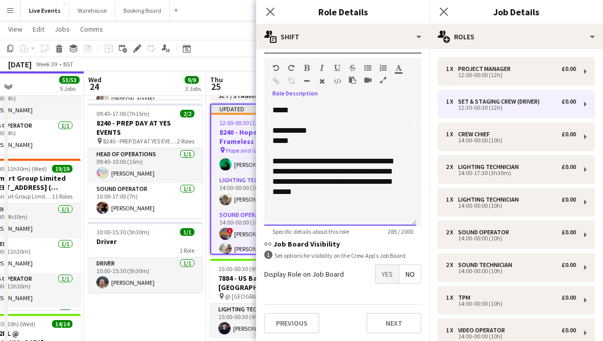
click at [337, 194] on p "**********" at bounding box center [338, 176] width 131 height 41
drag, startPoint x: 340, startPoint y: 197, endPoint x: 337, endPoint y: 191, distance: 6.8
click at [340, 196] on div "**********" at bounding box center [340, 164] width 152 height 123
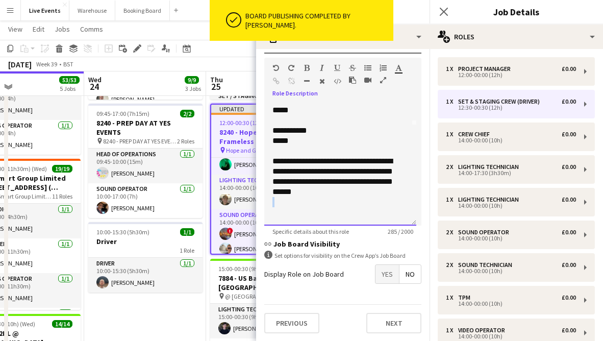
click at [337, 191] on p "**********" at bounding box center [338, 176] width 131 height 41
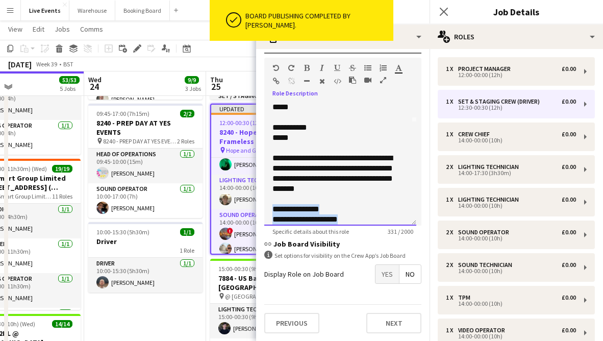
drag, startPoint x: 273, startPoint y: 209, endPoint x: 340, endPoint y: 217, distance: 67.9
click at [363, 217] on div "**********" at bounding box center [338, 153] width 131 height 143
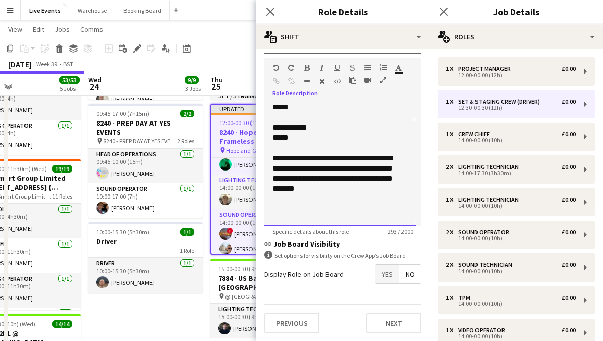
click at [309, 140] on p "*****" at bounding box center [338, 138] width 131 height 10
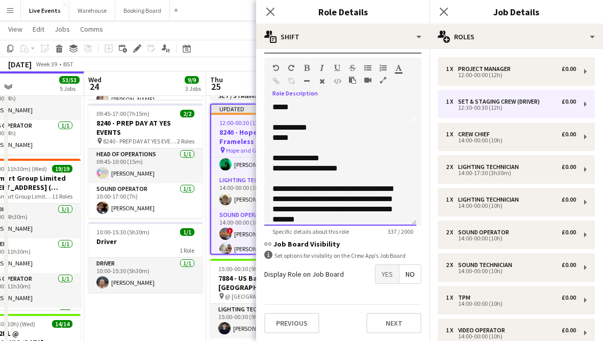
scroll to position [0, 0]
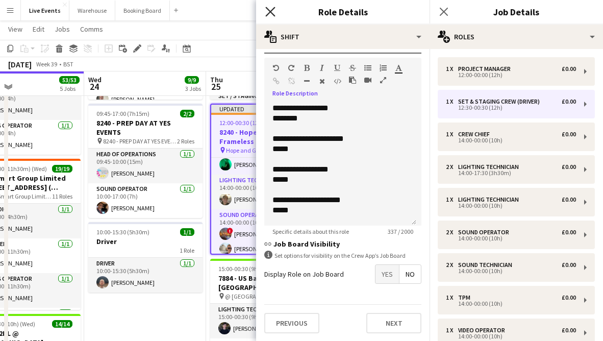
click at [270, 12] on icon at bounding box center [270, 12] width 10 height 10
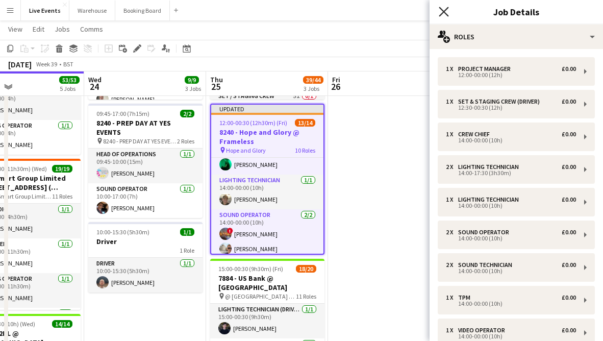
click at [446, 11] on icon "Close pop-in" at bounding box center [444, 12] width 10 height 10
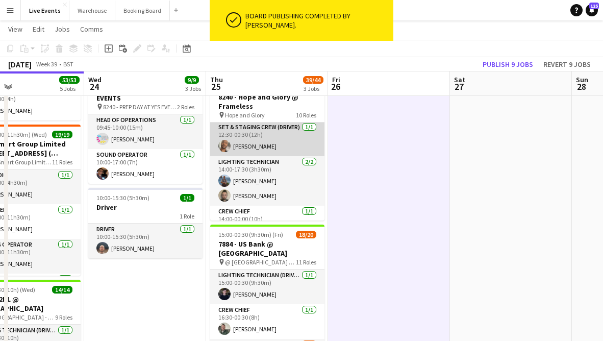
scroll to position [2, 0]
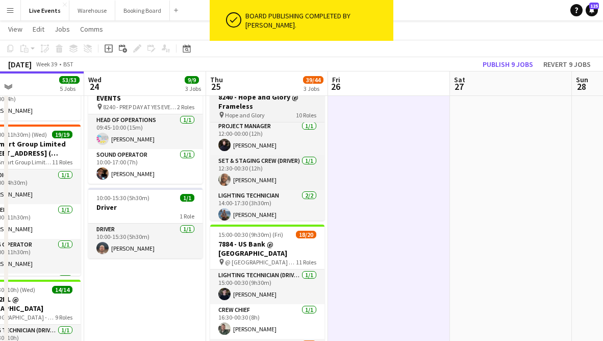
click at [267, 105] on h3 "8240 - Hope and Glory @ Frameless" at bounding box center [267, 101] width 114 height 18
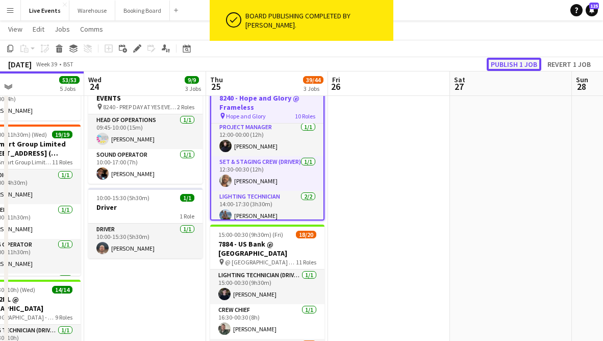
click at [504, 63] on button "Publish 1 job" at bounding box center [514, 64] width 55 height 13
